Goal: Entertainment & Leisure: Consume media (video, audio)

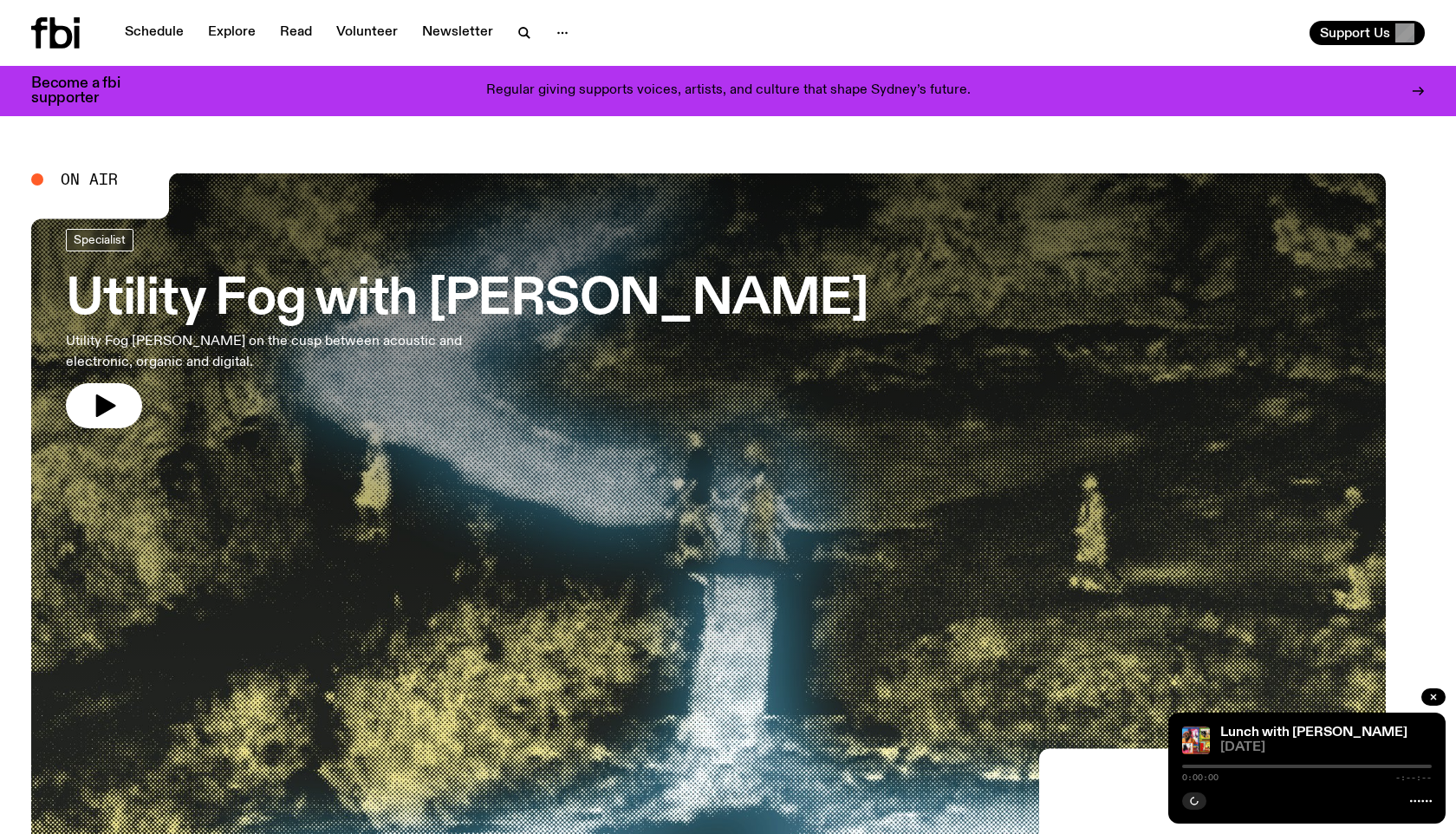
click at [195, 34] on link "Schedule" at bounding box center [154, 33] width 79 height 24
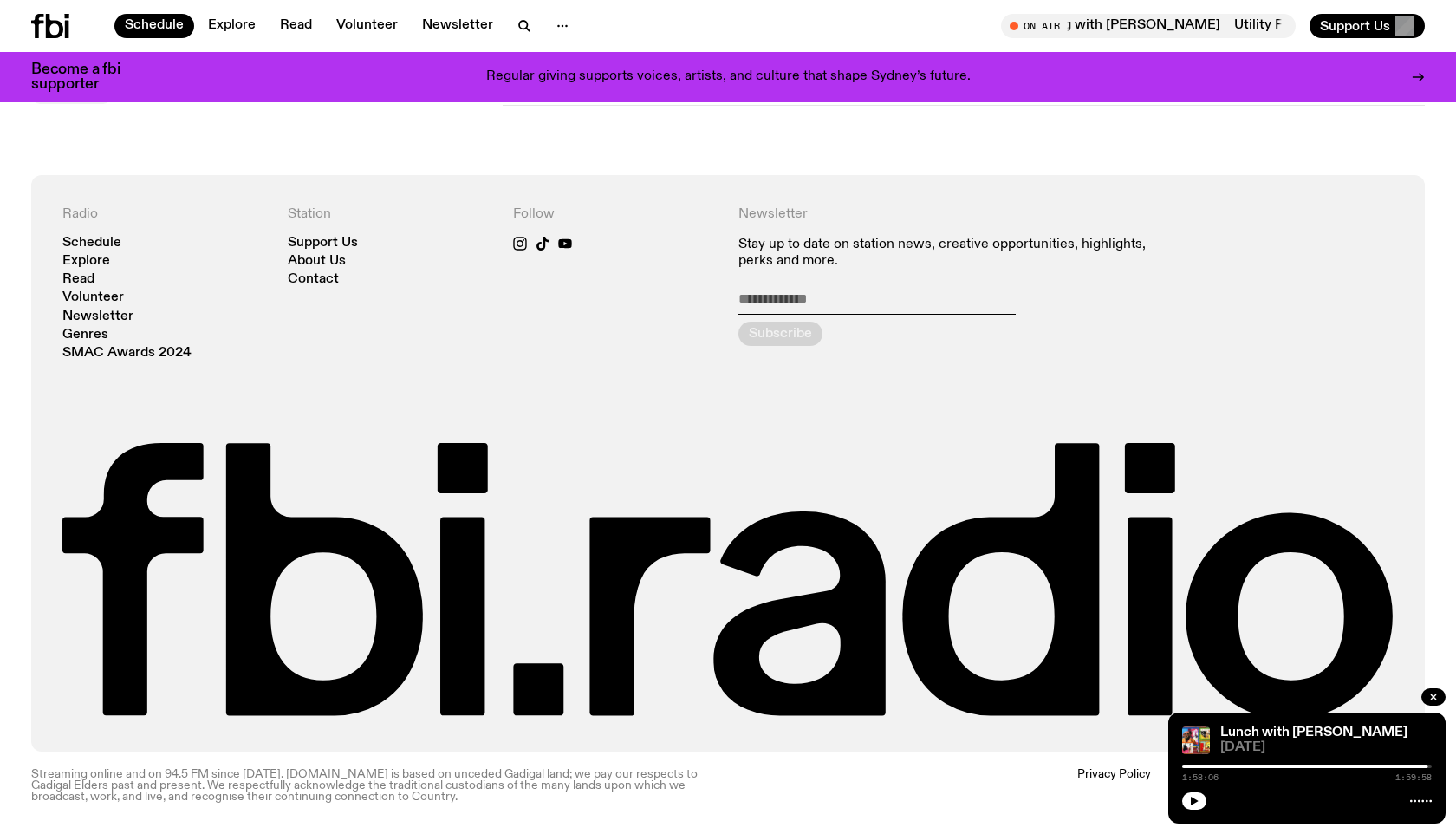
scroll to position [1940, 0]
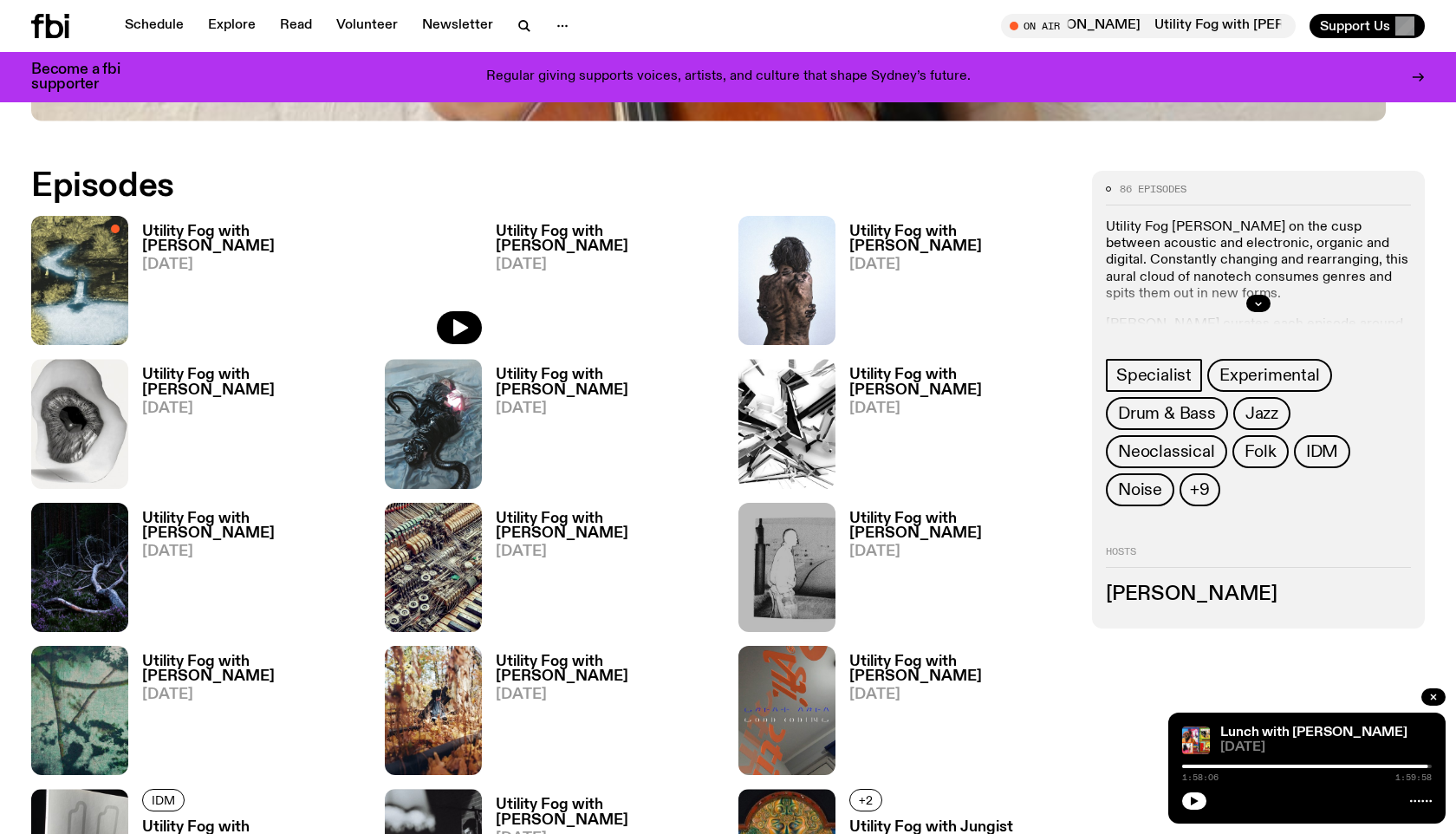
scroll to position [900, 0]
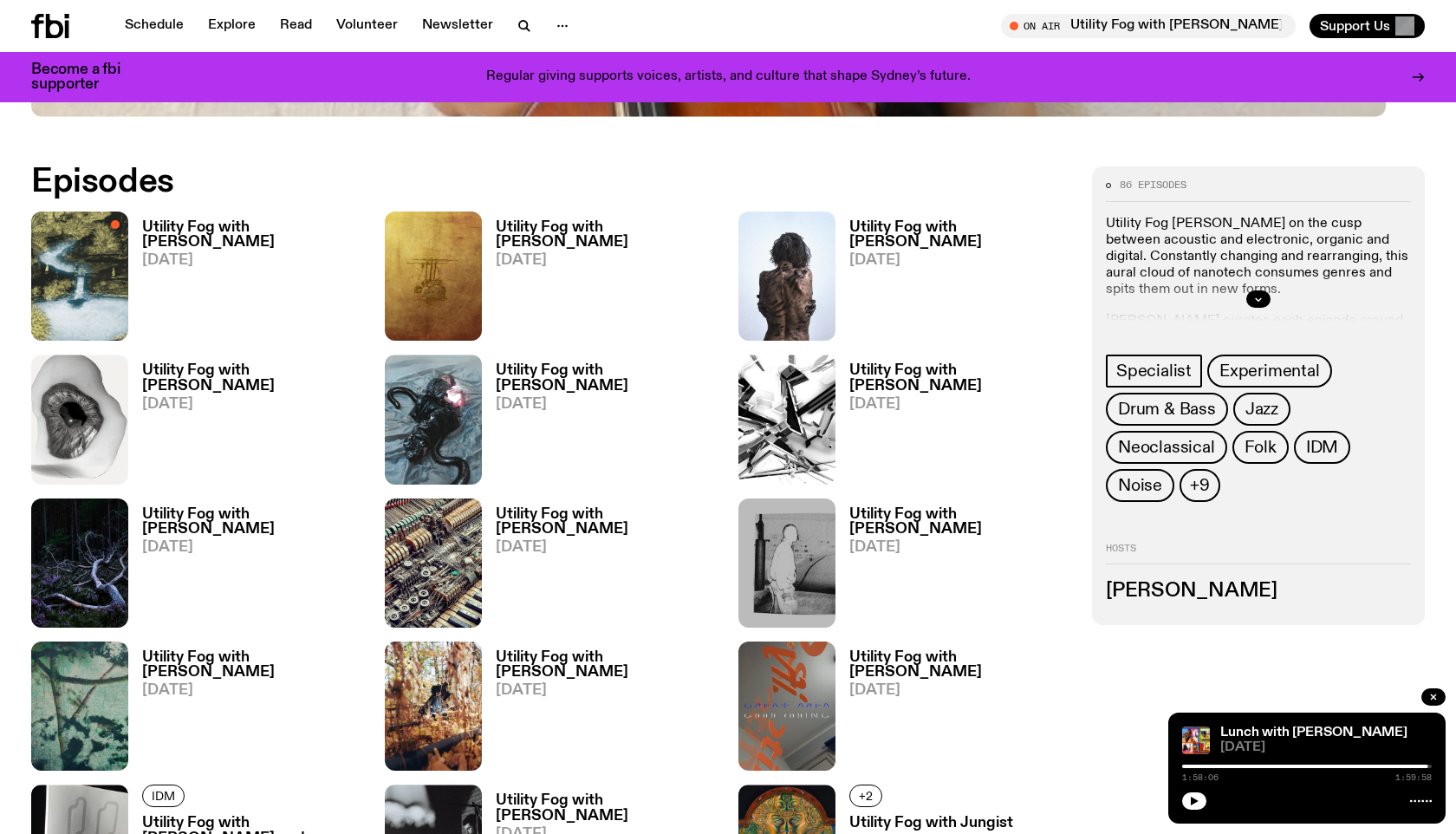
click at [128, 341] on img at bounding box center [79, 276] width 97 height 129
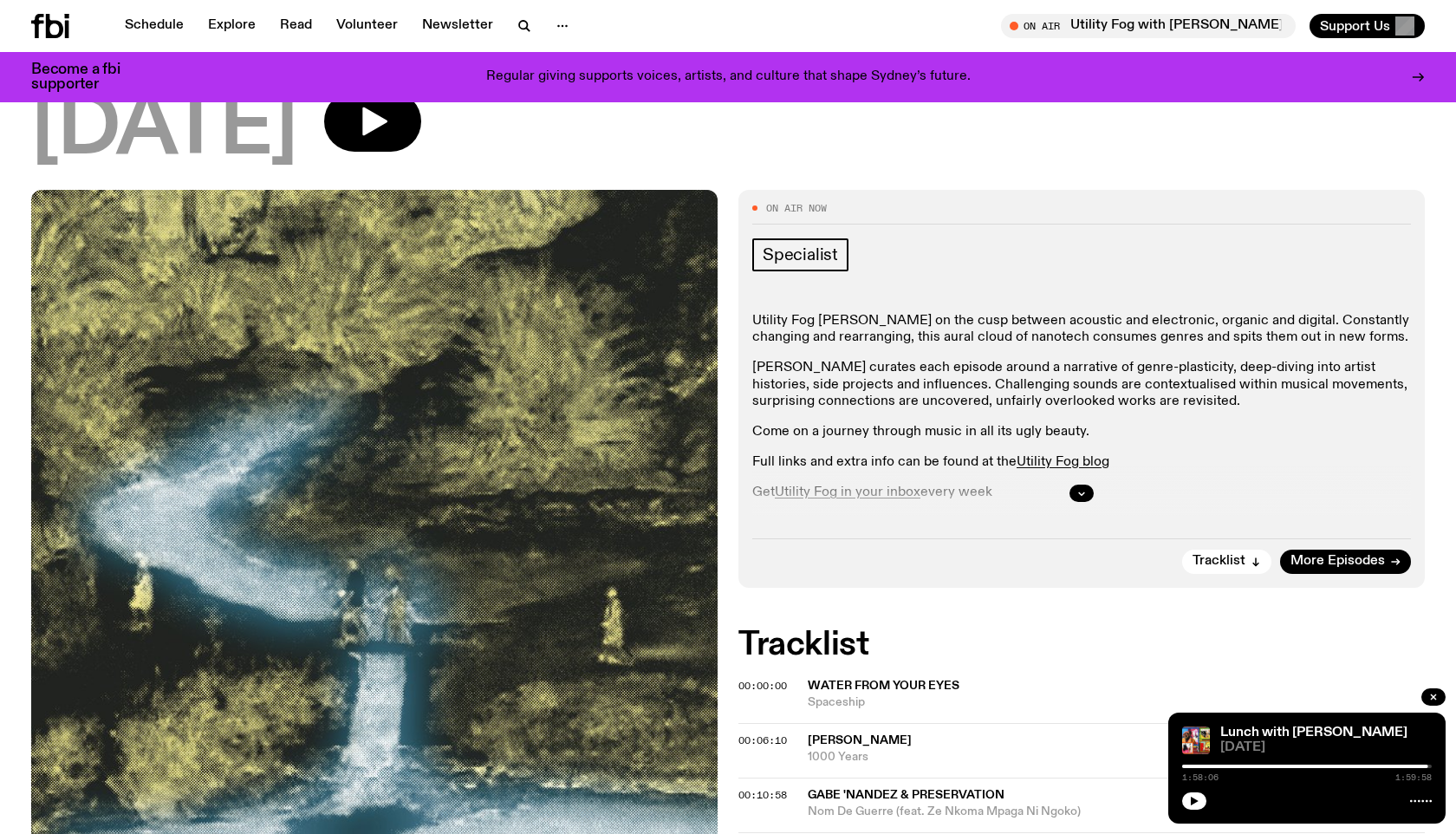
scroll to position [458, 0]
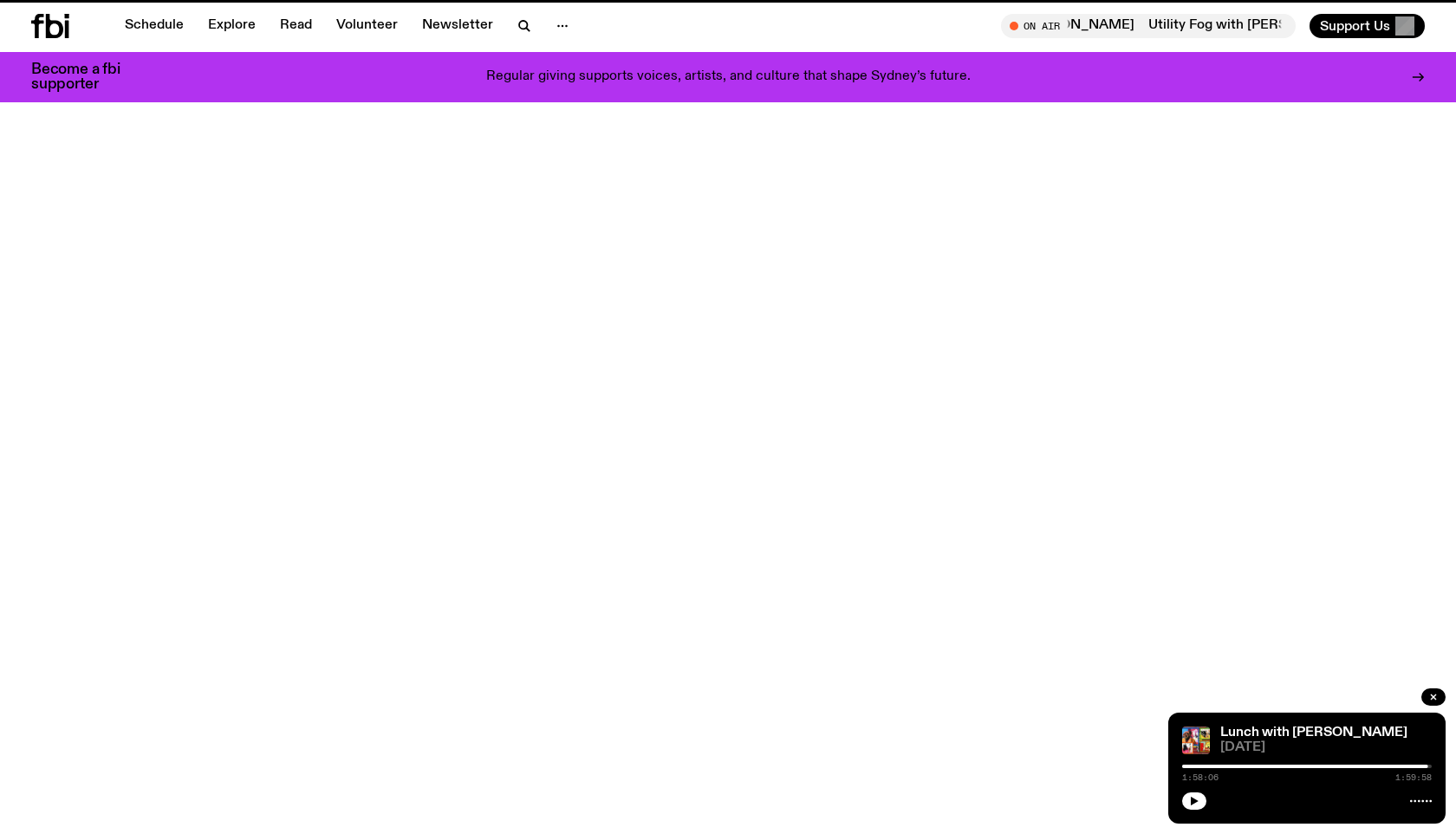
scroll to position [900, 0]
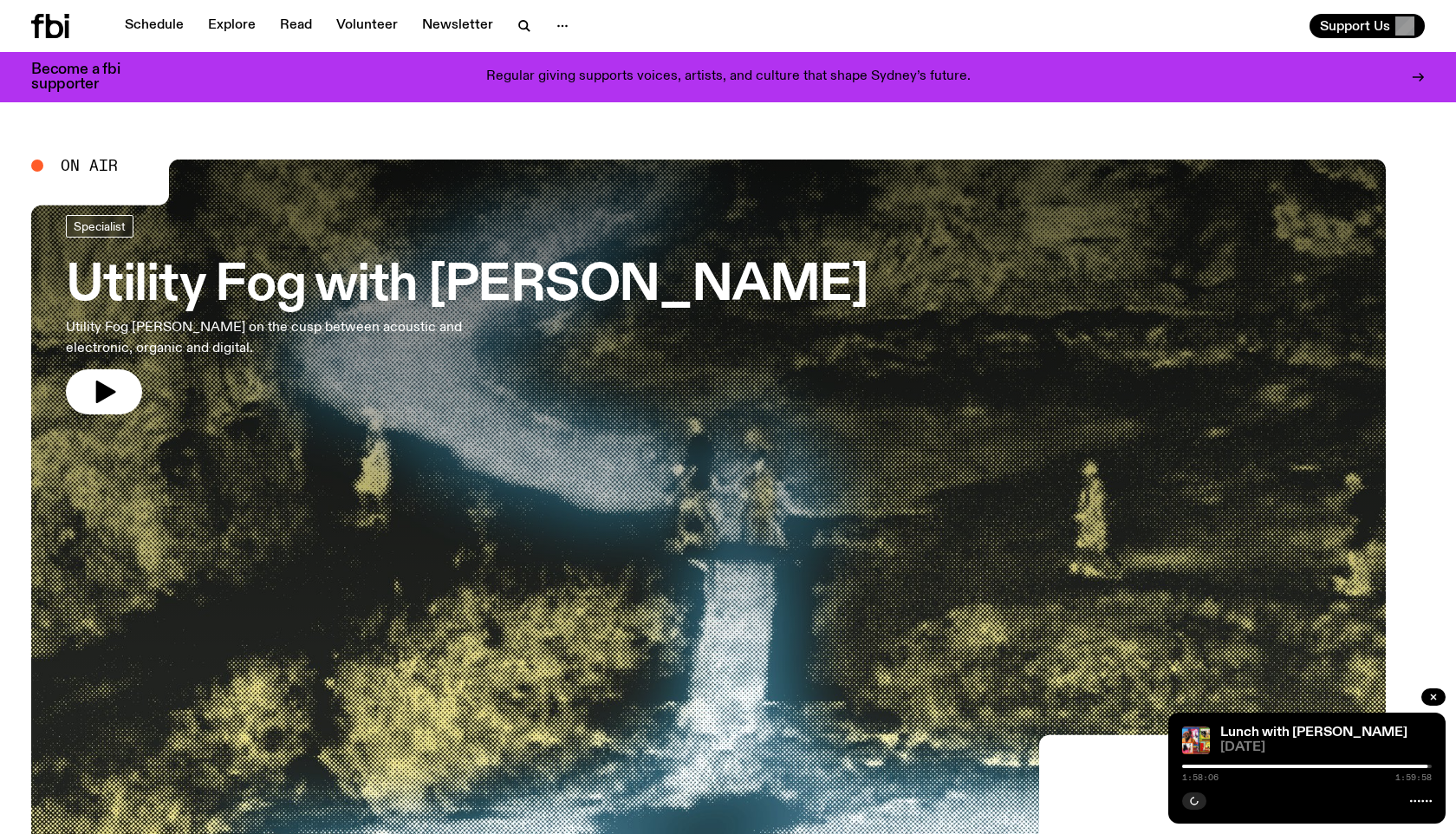
scroll to position [173, 0]
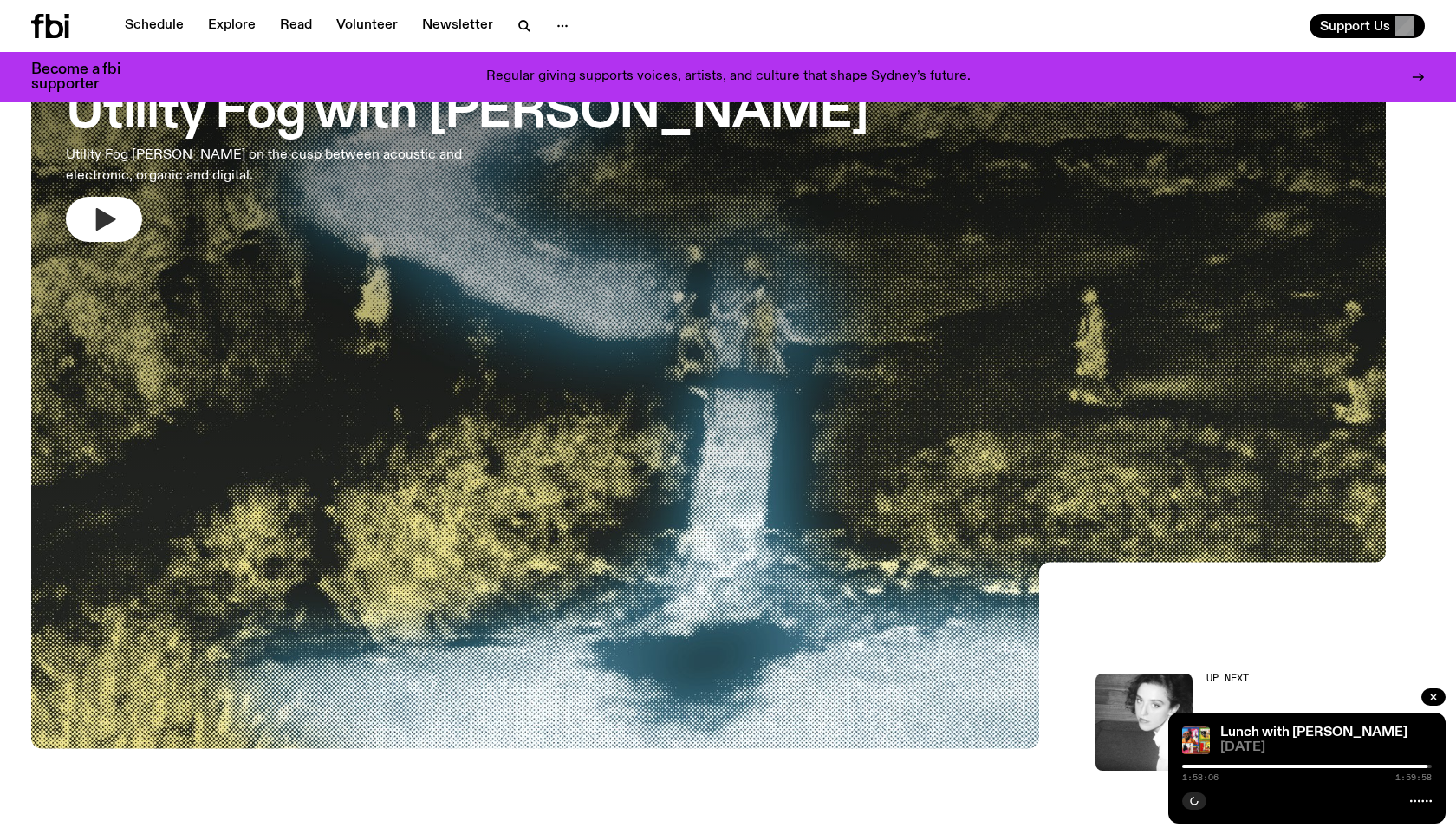
click at [116, 230] on icon "button" at bounding box center [106, 219] width 20 height 23
